Goal: Task Accomplishment & Management: Use online tool/utility

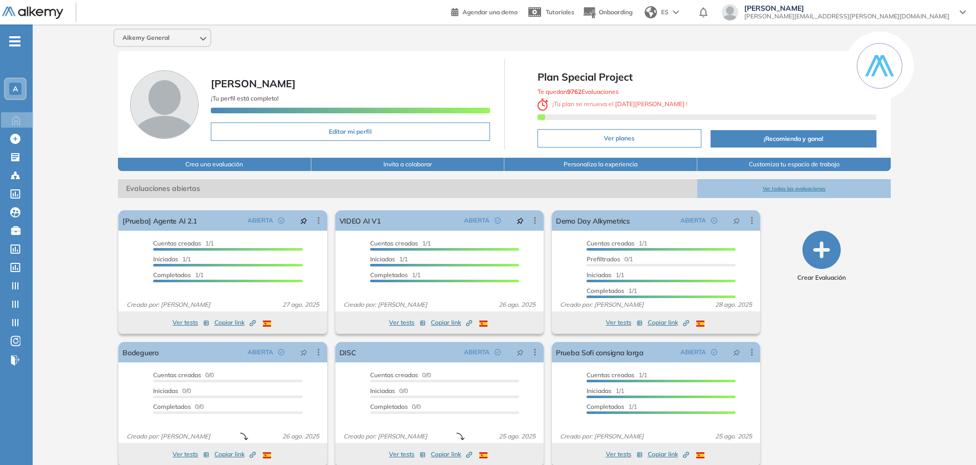
click at [917, 12] on span "[PERSON_NAME][EMAIL_ADDRESS][PERSON_NAME][DOMAIN_NAME]" at bounding box center [847, 16] width 205 height 8
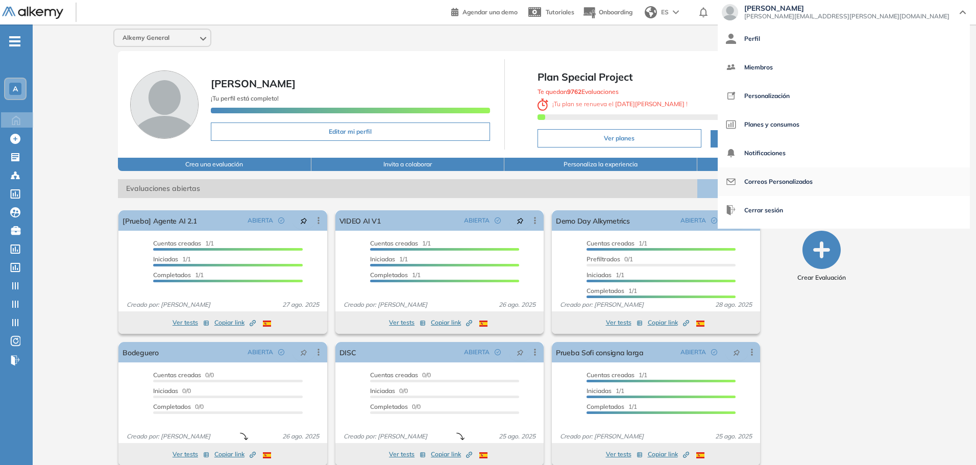
click at [813, 184] on span "Correos Personalizados" at bounding box center [779, 182] width 68 height 25
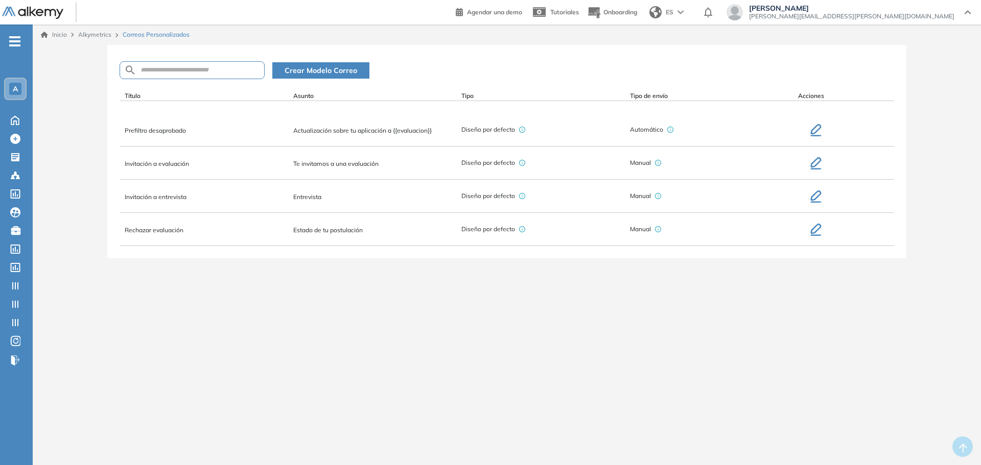
click at [519, 39] on div "Inicio Alkymetrics Correos Personalizados" at bounding box center [507, 35] width 948 height 20
click at [350, 66] on span "Crear Modelo Correo" at bounding box center [320, 70] width 73 height 11
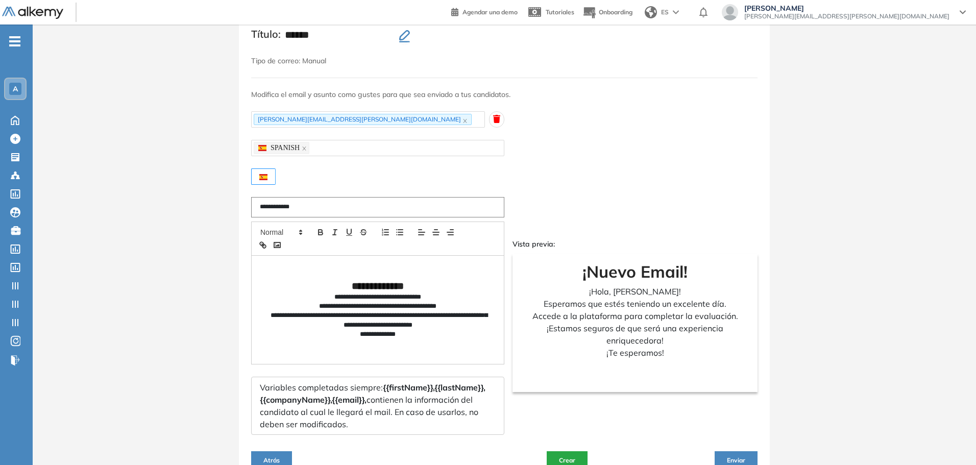
scroll to position [89, 0]
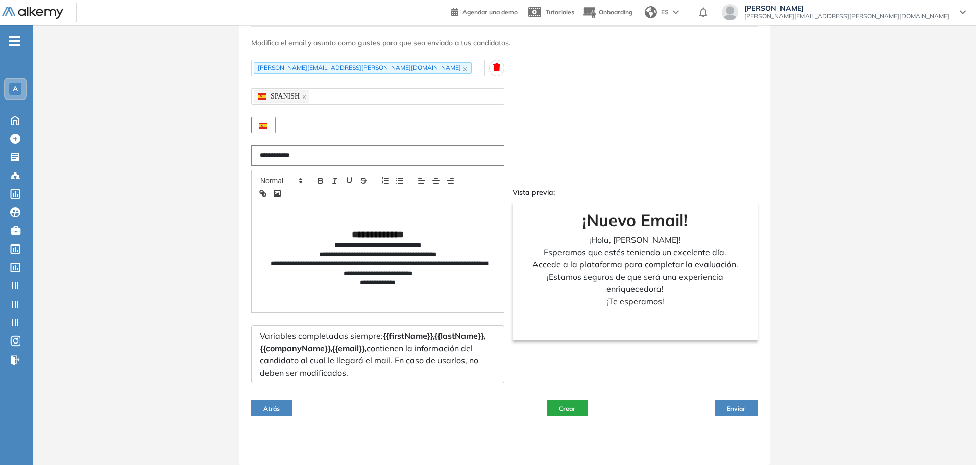
click at [274, 413] on button "Atrás" at bounding box center [271, 408] width 41 height 16
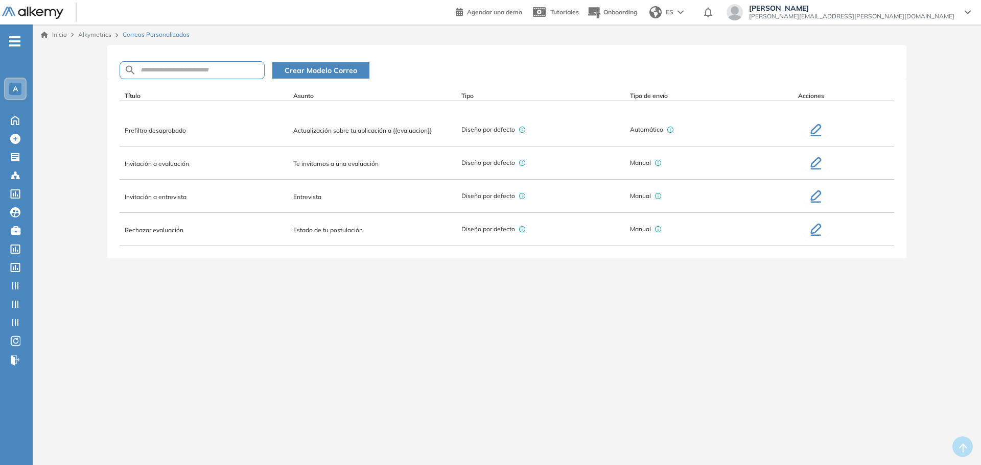
click at [819, 131] on icon "button" at bounding box center [815, 130] width 12 height 12
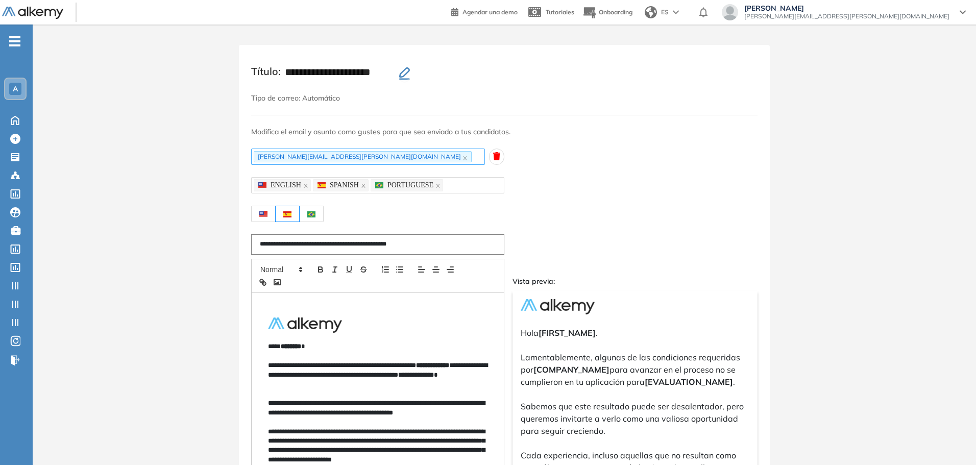
click at [439, 158] on div "[PERSON_NAME][EMAIL_ADDRESS][PERSON_NAME][DOMAIN_NAME]" at bounding box center [368, 157] width 229 height 12
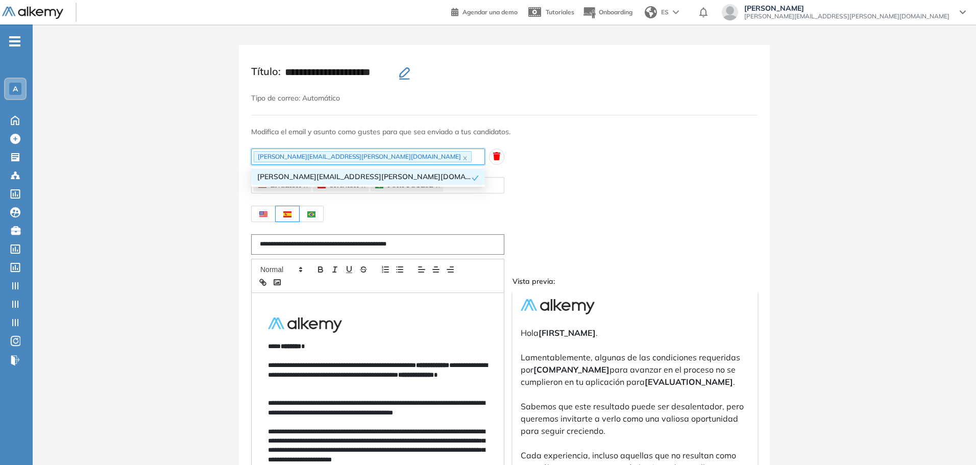
click at [608, 186] on div "Vista previa: Hola [FIRST_NAME] . Lamentablemente, algunas de las condiciones r…" at bounding box center [635, 289] width 245 height 281
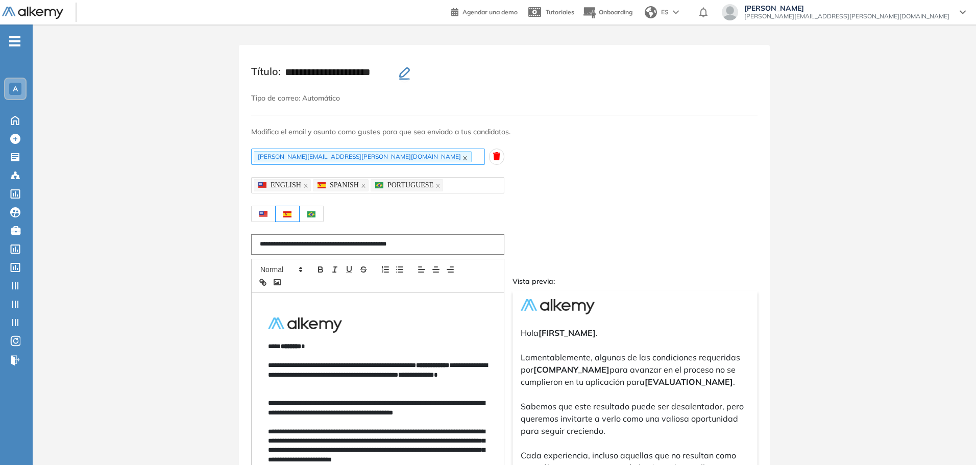
click at [463, 158] on icon "close" at bounding box center [465, 158] width 4 height 4
click at [223, 178] on div "**********" at bounding box center [505, 390] width 944 height 691
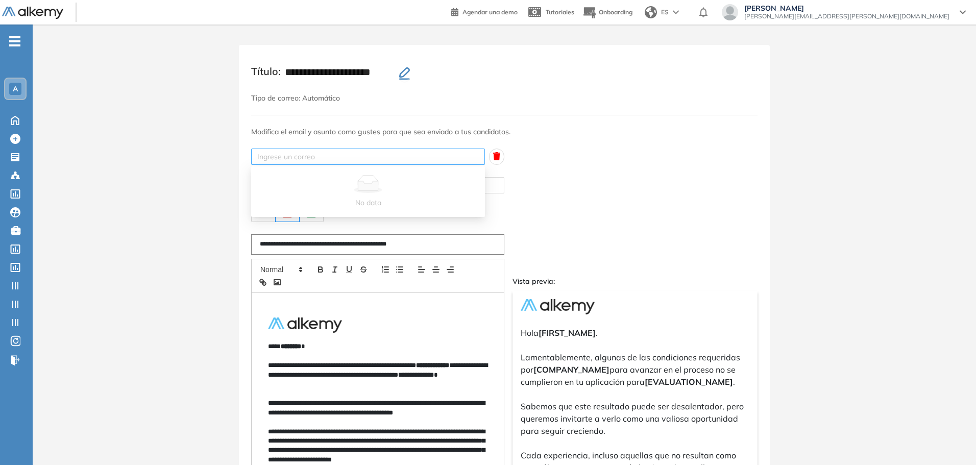
click at [283, 150] on div "Ingrese un correo" at bounding box center [368, 157] width 234 height 16
click at [205, 197] on div "**********" at bounding box center [505, 390] width 944 height 691
